Goal: Task Accomplishment & Management: Use online tool/utility

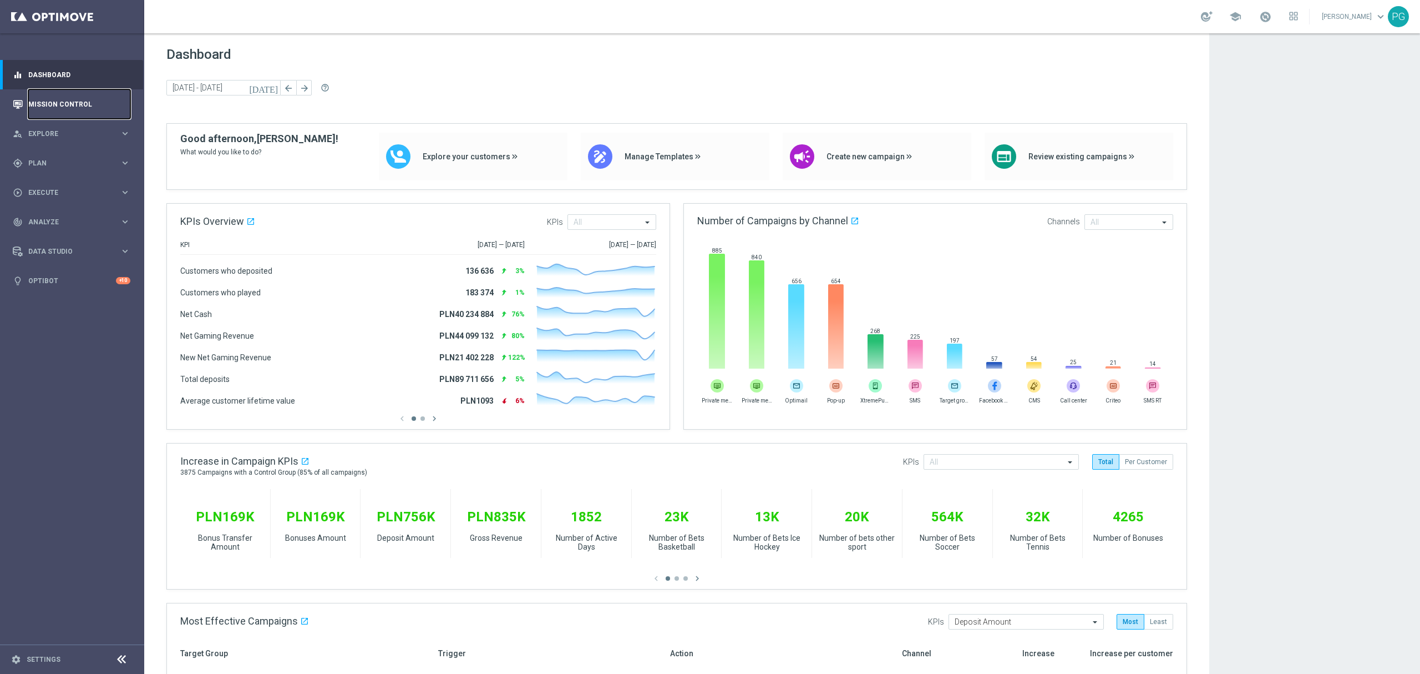
click at [89, 109] on link "Mission Control" at bounding box center [79, 103] width 102 height 29
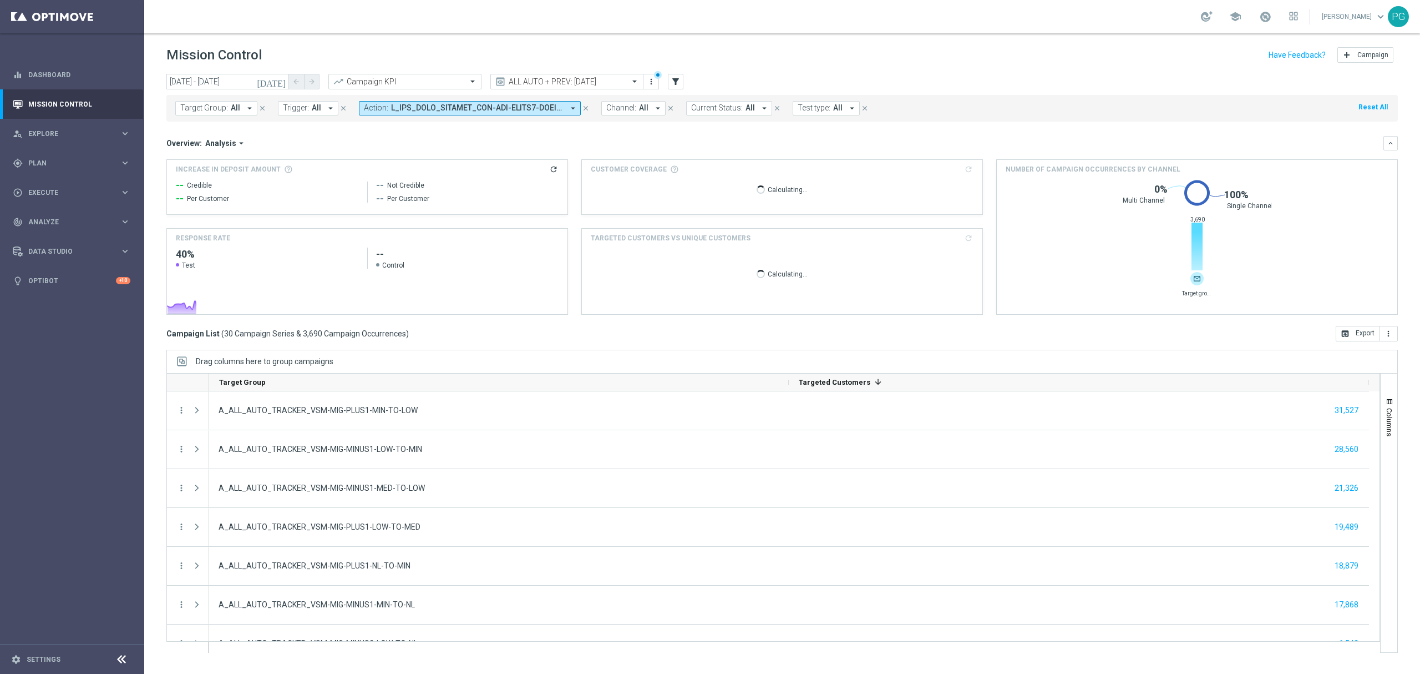
click at [282, 81] on icon "[DATE]" at bounding box center [272, 82] width 30 height 10
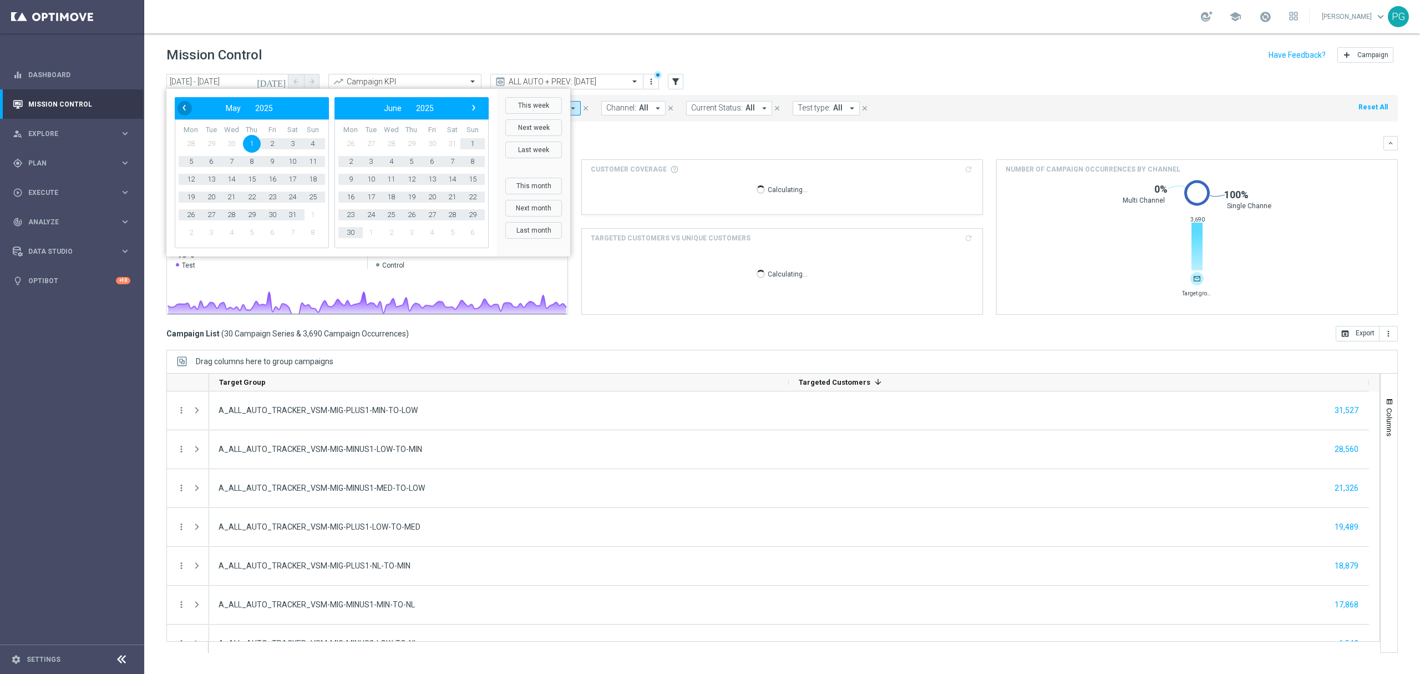
click at [179, 108] on span "‹" at bounding box center [184, 107] width 14 height 14
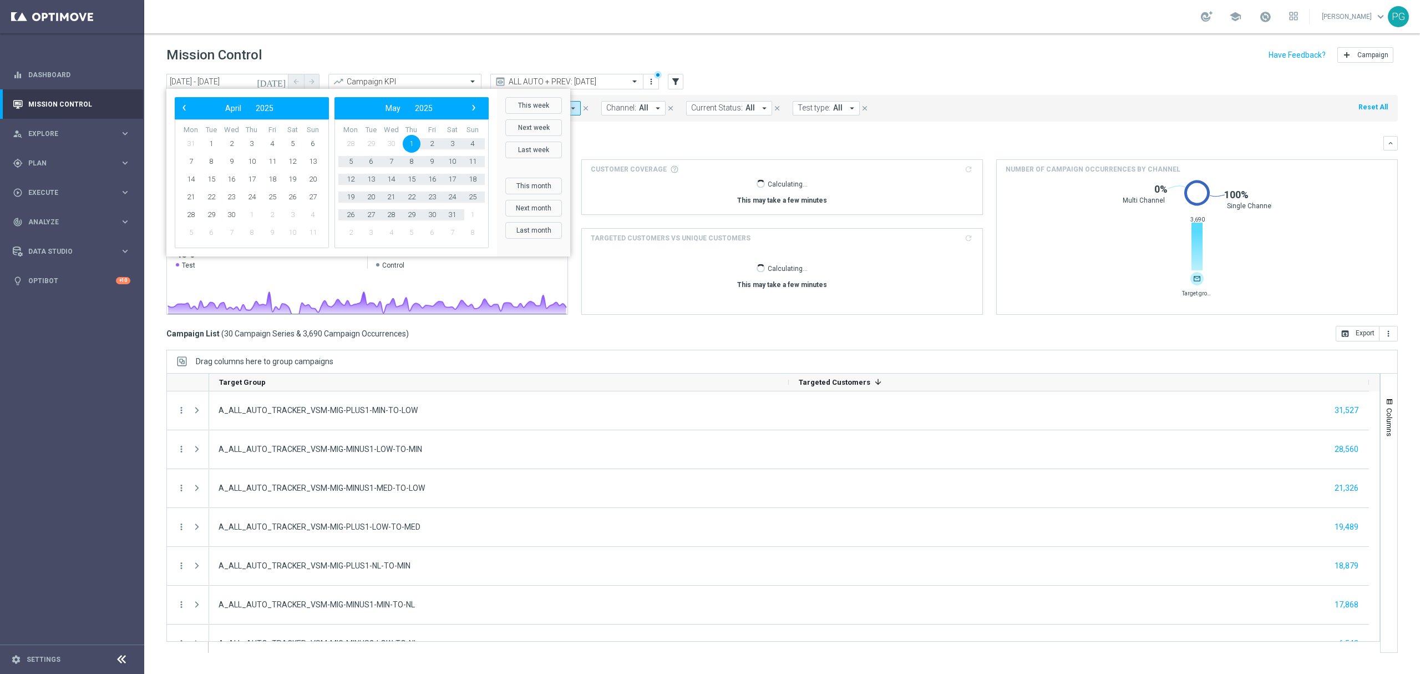
click at [181, 99] on div "‹ ​ April ​ 2025 ​ ›" at bounding box center [252, 108] width 154 height 22
click at [183, 109] on span "‹" at bounding box center [184, 107] width 14 height 14
click at [290, 142] on span "1" at bounding box center [292, 144] width 18 height 18
click at [471, 108] on span "›" at bounding box center [474, 107] width 14 height 14
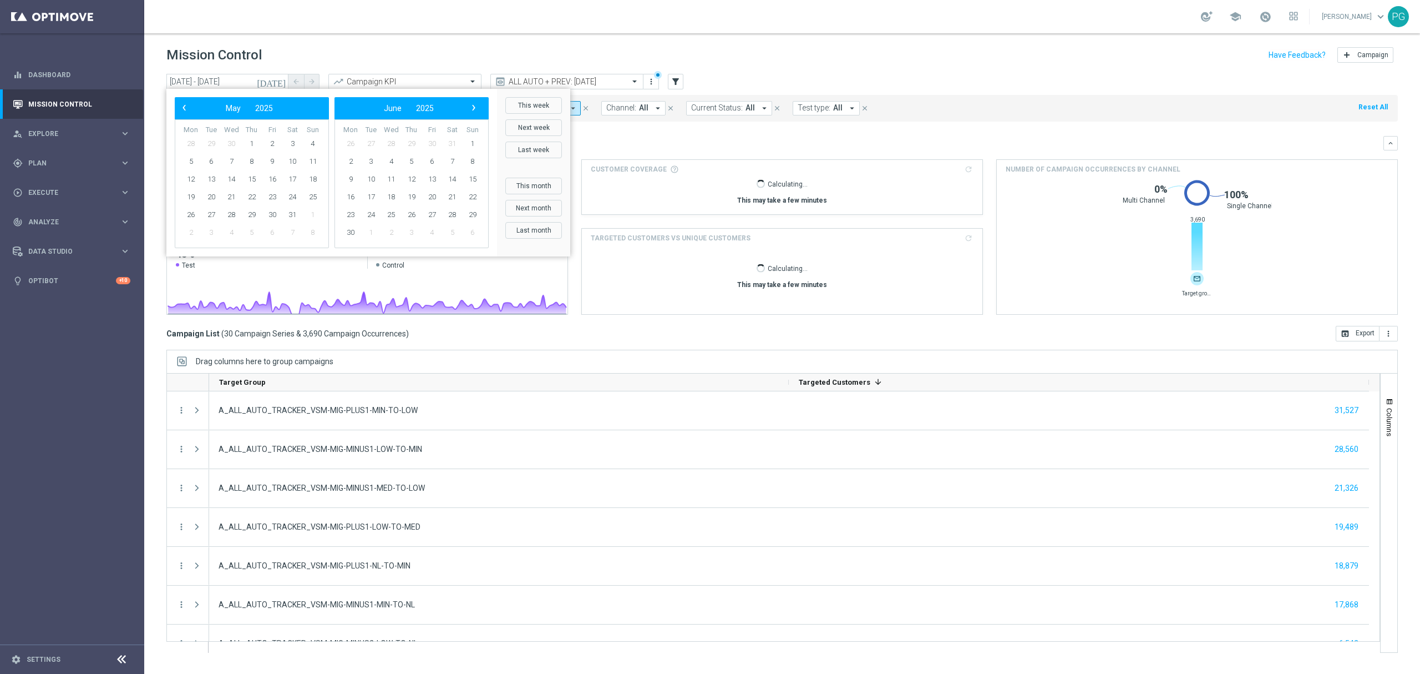
click at [471, 108] on span "›" at bounding box center [474, 107] width 14 height 14
click at [180, 109] on span "‹" at bounding box center [184, 107] width 14 height 14
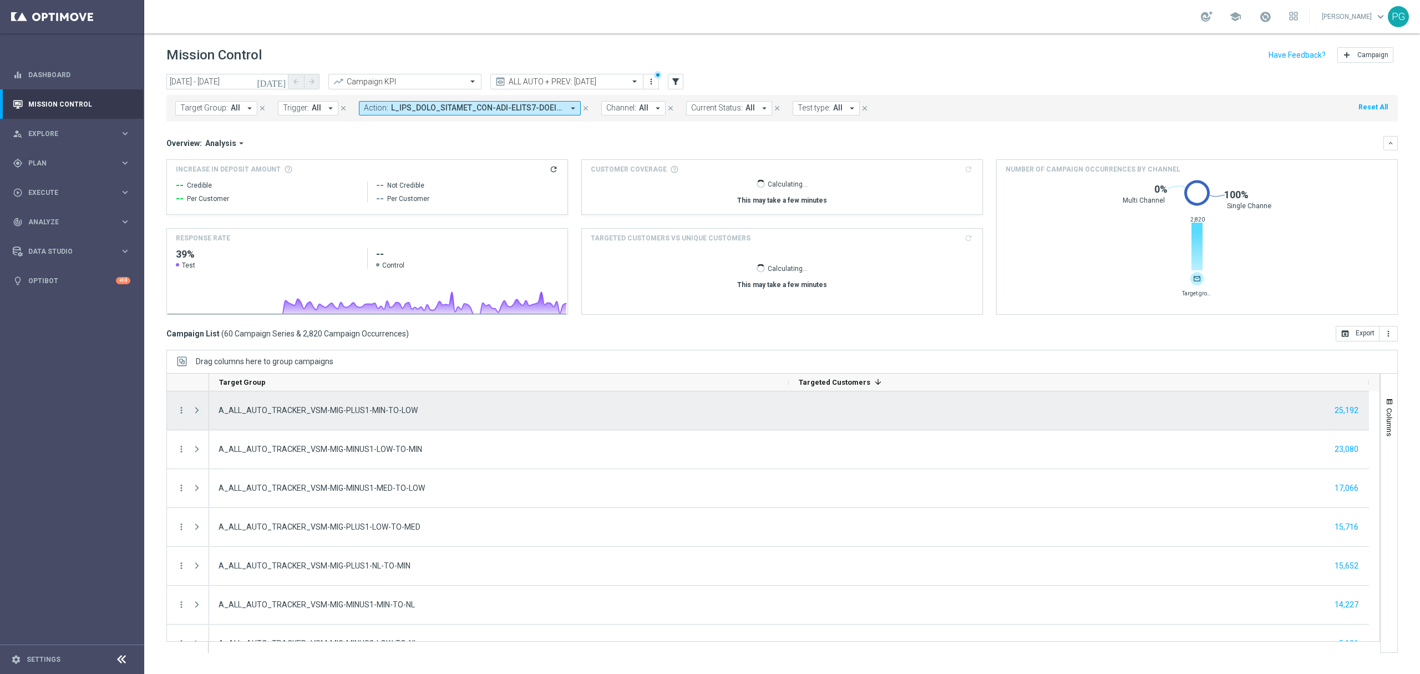
click at [196, 409] on span "Press SPACE to select this row." at bounding box center [197, 410] width 10 height 9
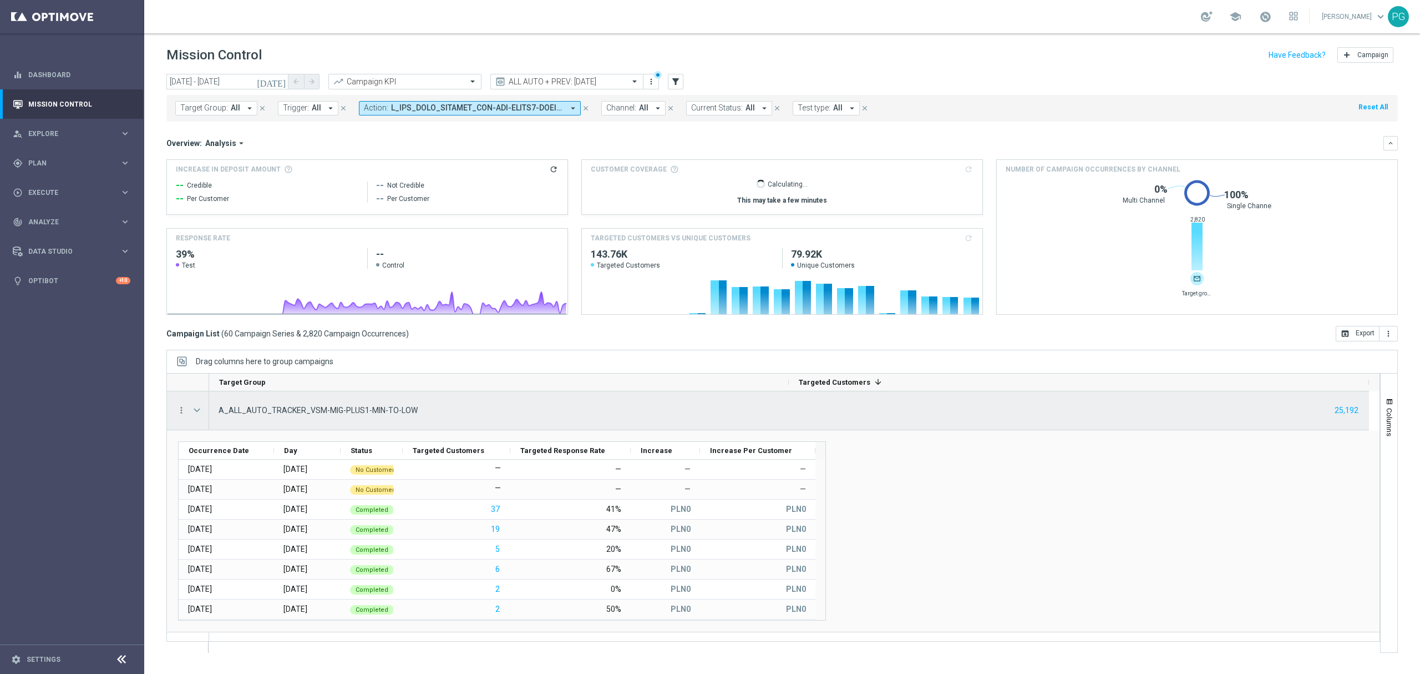
click at [198, 414] on span "Press SPACE to select this row." at bounding box center [197, 410] width 10 height 9
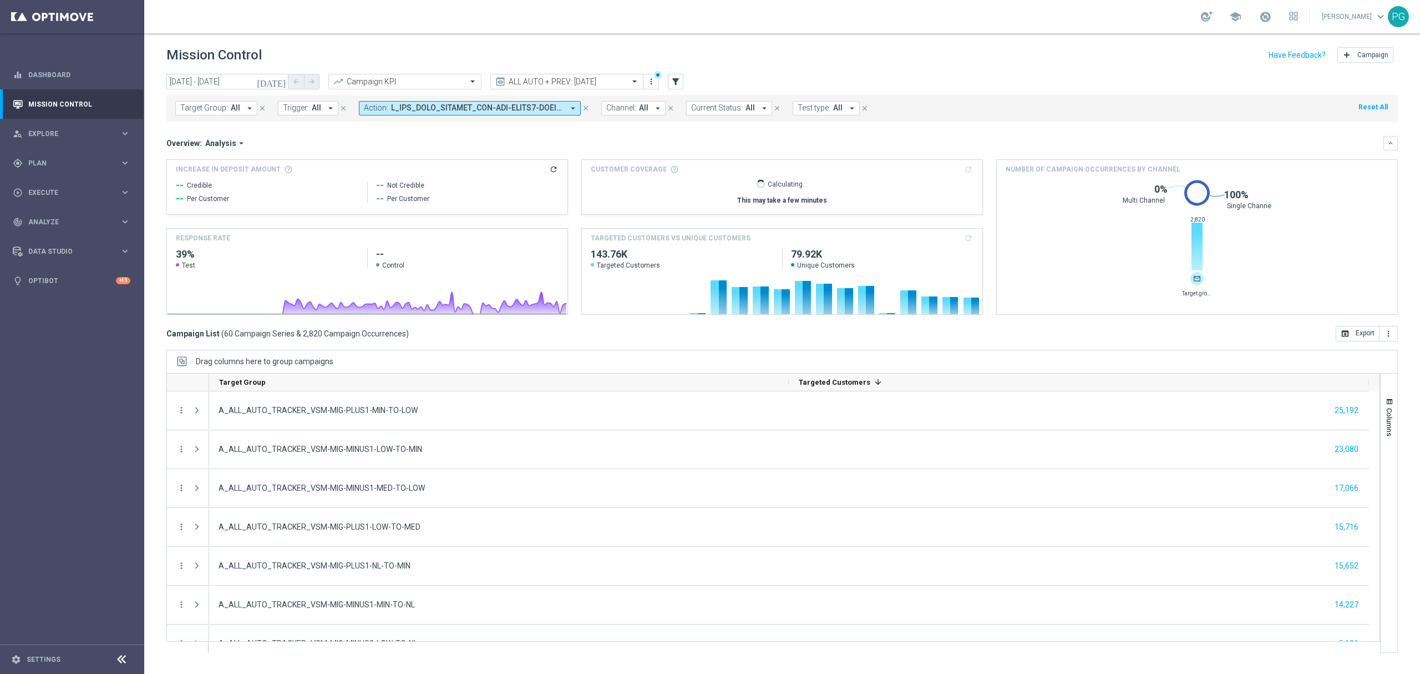
click at [280, 87] on button "[DATE]" at bounding box center [271, 82] width 33 height 17
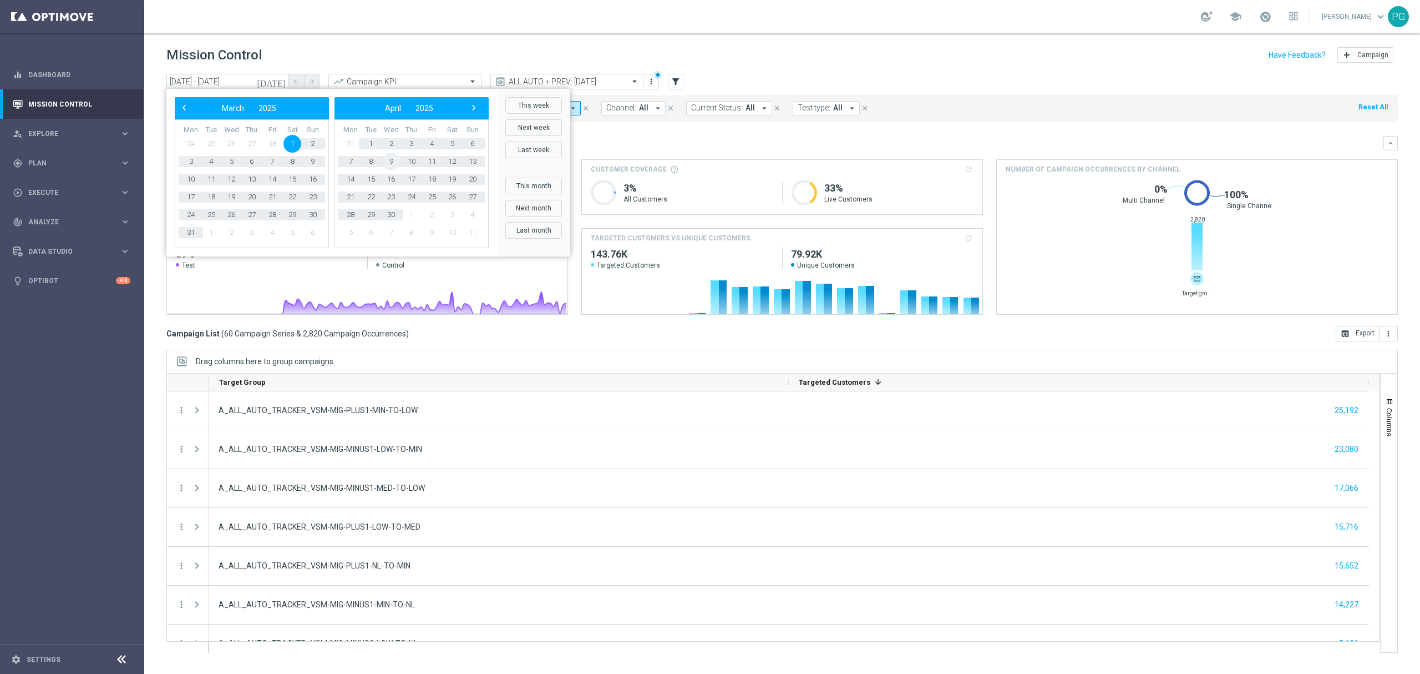
click at [391, 162] on span "9" at bounding box center [391, 162] width 18 height 18
click at [475, 109] on span "›" at bounding box center [474, 107] width 14 height 14
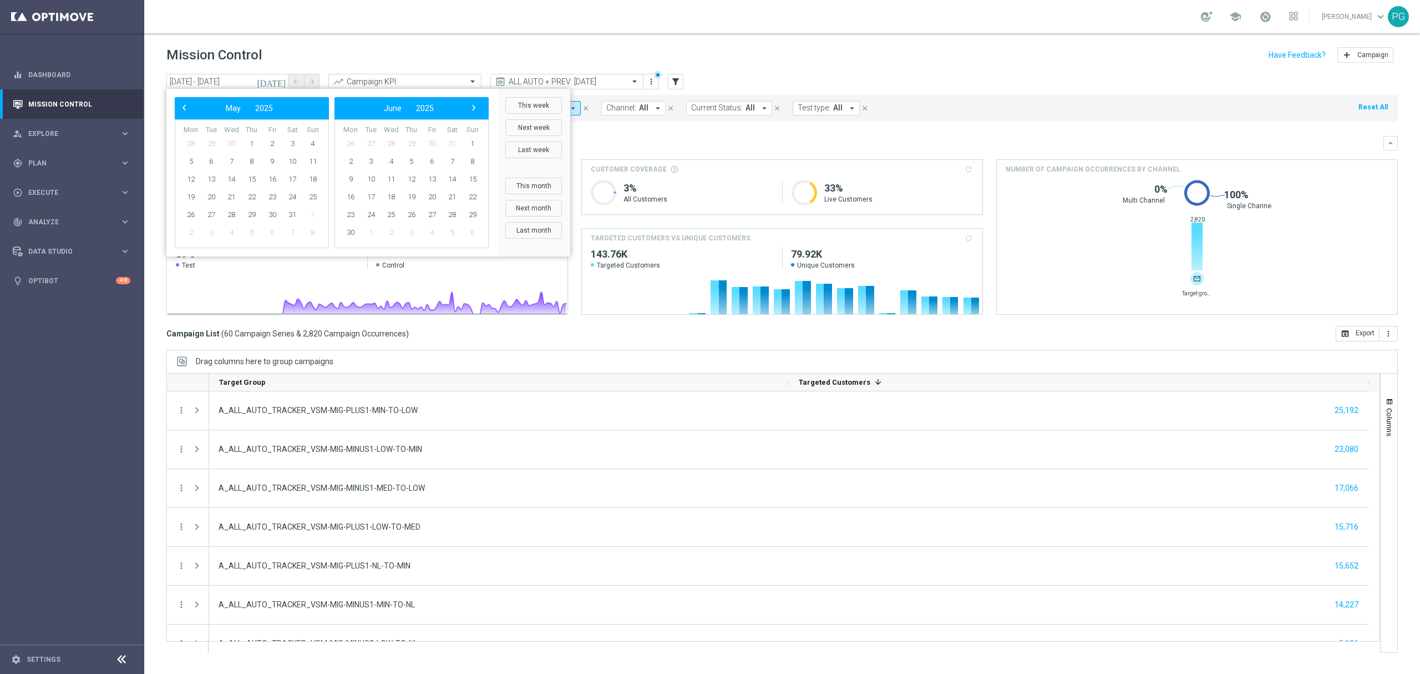
click at [475, 109] on span "›" at bounding box center [474, 107] width 14 height 14
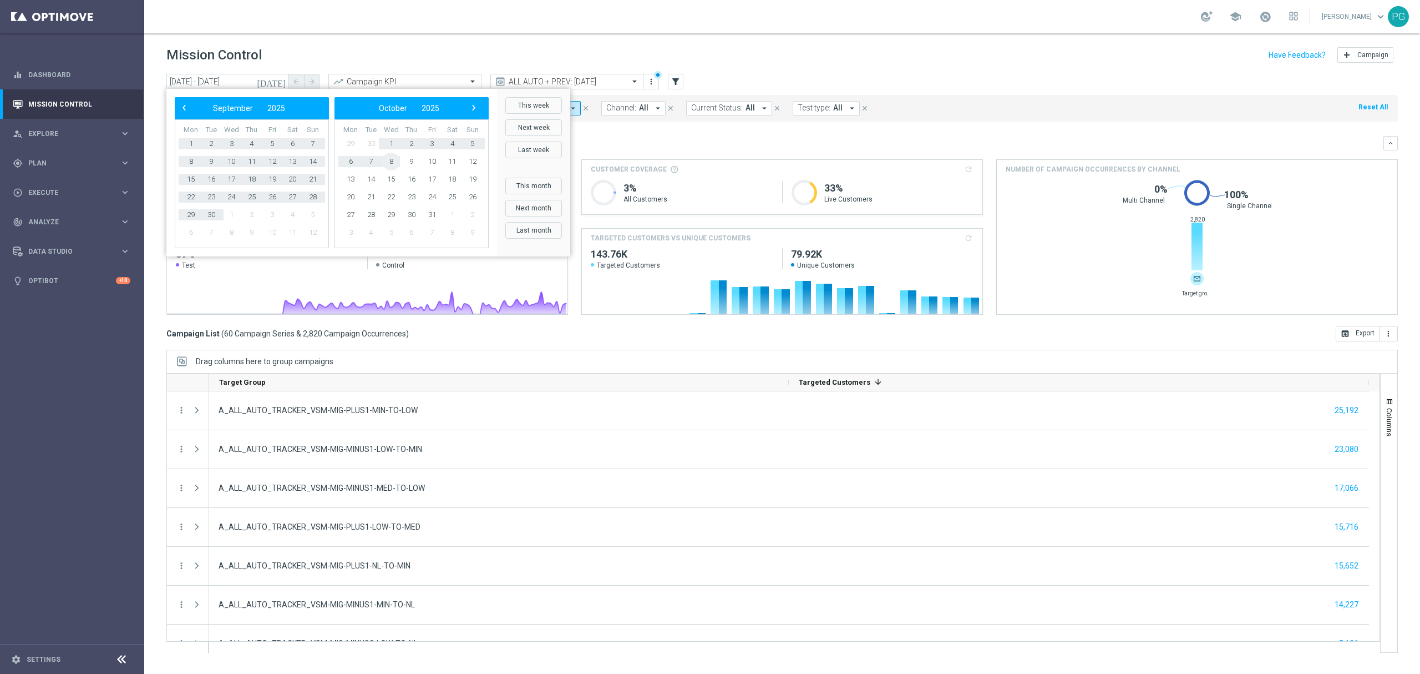
click at [389, 160] on span "8" at bounding box center [391, 162] width 18 height 18
type input "[DATE] - [DATE]"
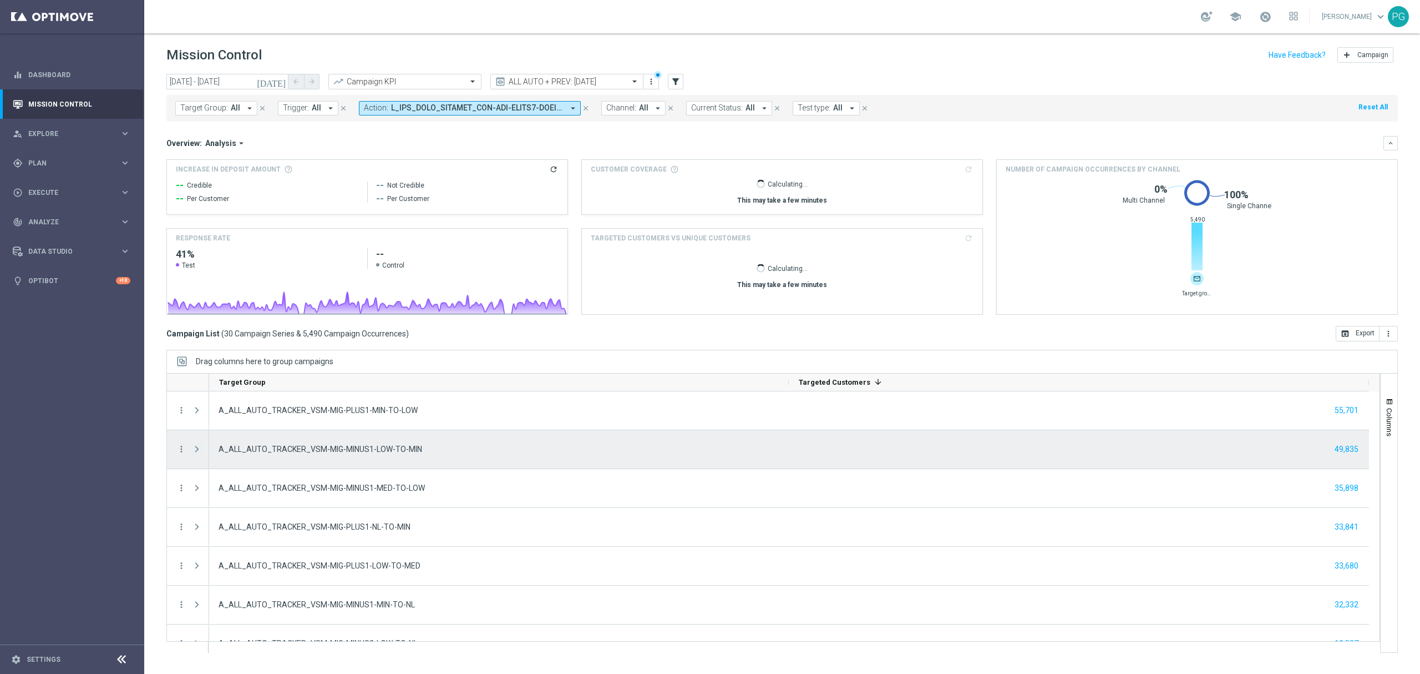
click at [199, 445] on span "Press SPACE to select this row." at bounding box center [197, 448] width 10 height 9
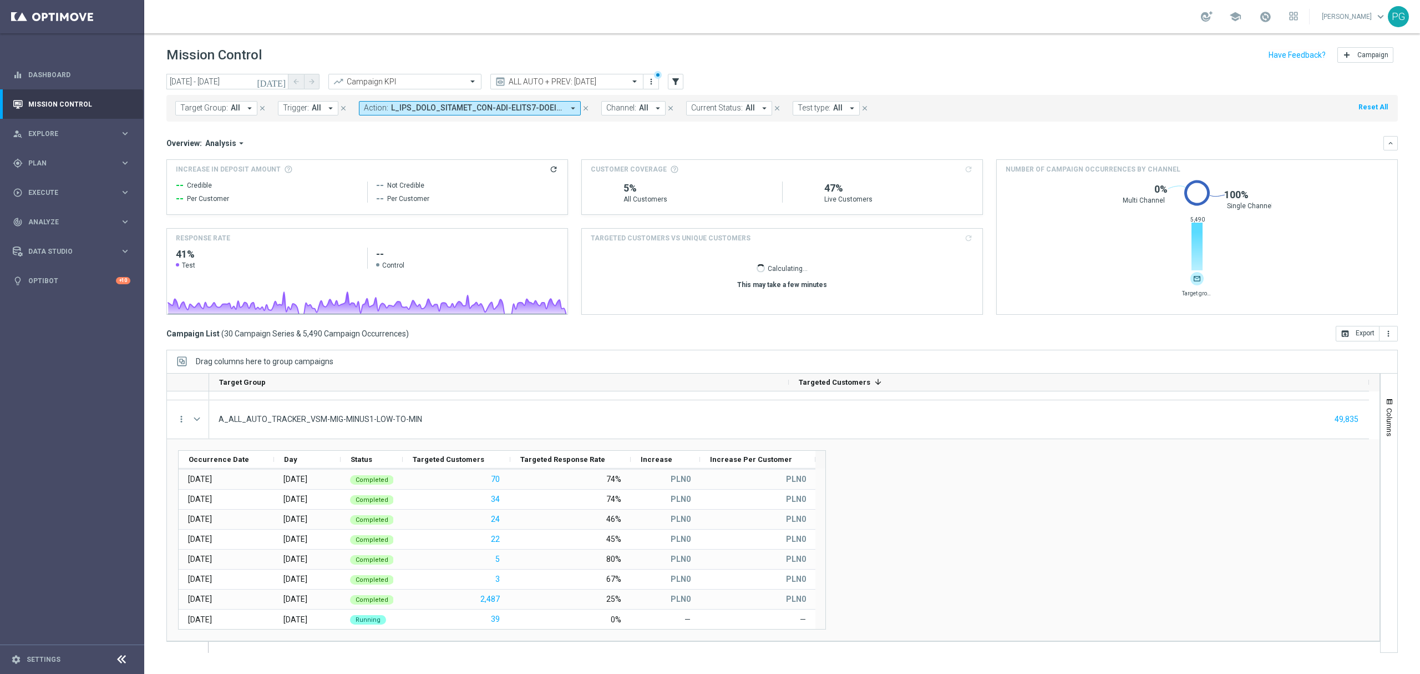
scroll to position [212, 0]
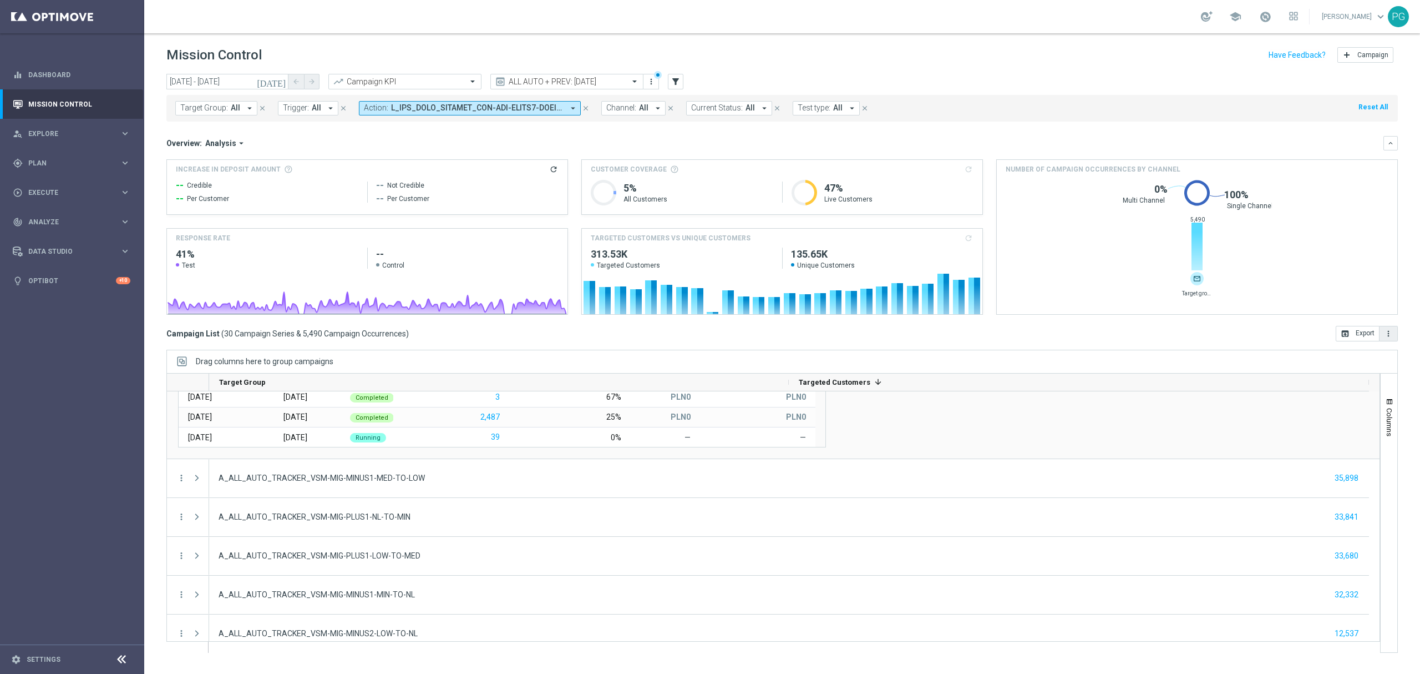
click at [1388, 335] on icon "more_vert" at bounding box center [1388, 333] width 9 height 9
click at [1366, 353] on span "Export with occurrences" at bounding box center [1352, 353] width 74 height 8
